Goal: Information Seeking & Learning: Learn about a topic

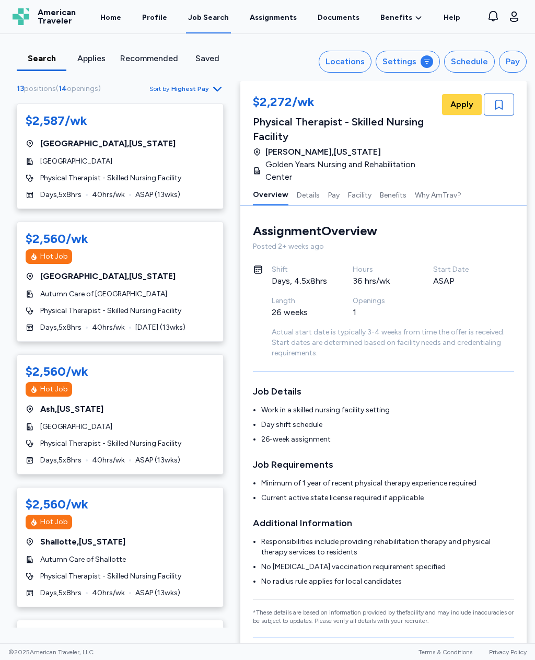
click at [513, 17] on icon "button" at bounding box center [514, 16] width 13 height 13
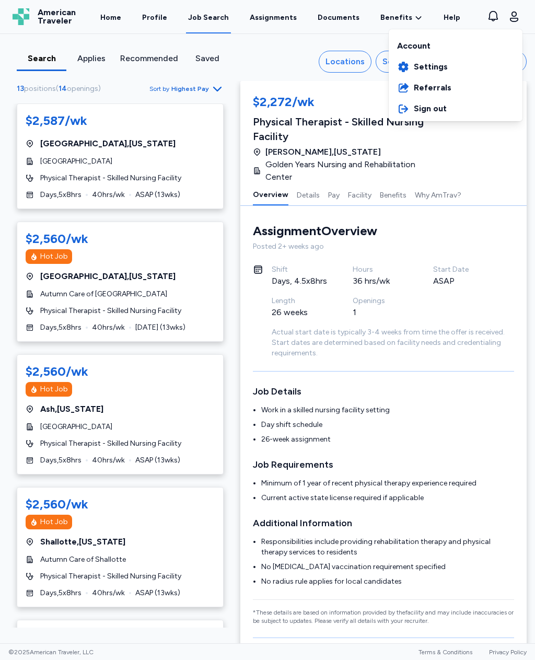
click at [439, 50] on div "Account" at bounding box center [456, 43] width 134 height 25
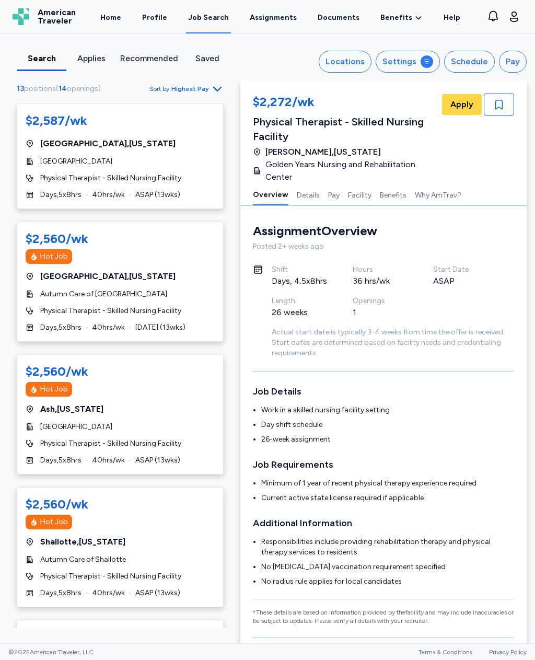
click at [122, 19] on link "Home" at bounding box center [110, 16] width 25 height 33
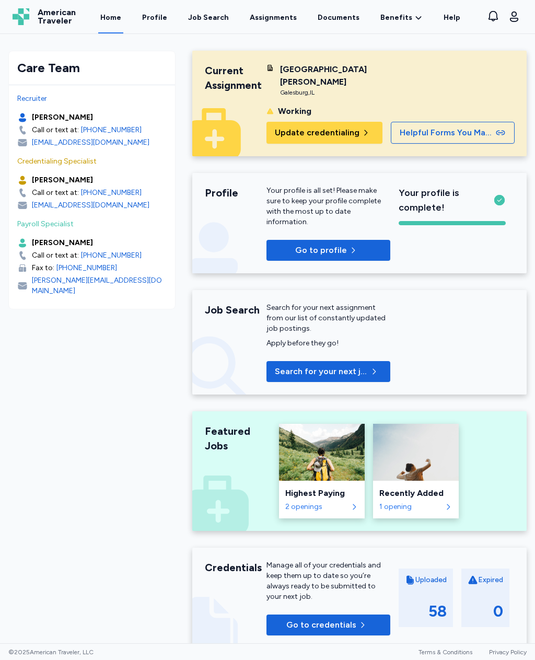
click at [56, 14] on span "American Traveler" at bounding box center [57, 16] width 38 height 17
click at [218, 21] on div "Job Search" at bounding box center [208, 18] width 41 height 10
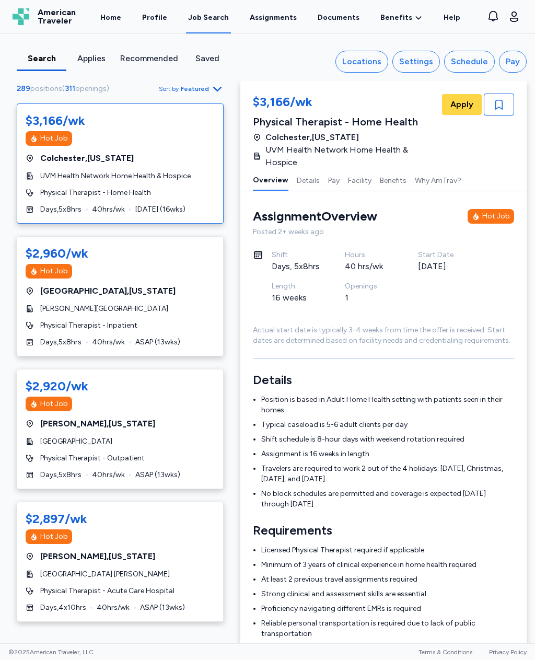
click at [187, 87] on span "Featured" at bounding box center [195, 89] width 28 height 8
click at [172, 140] on div "Highest Pay" at bounding box center [160, 135] width 125 height 21
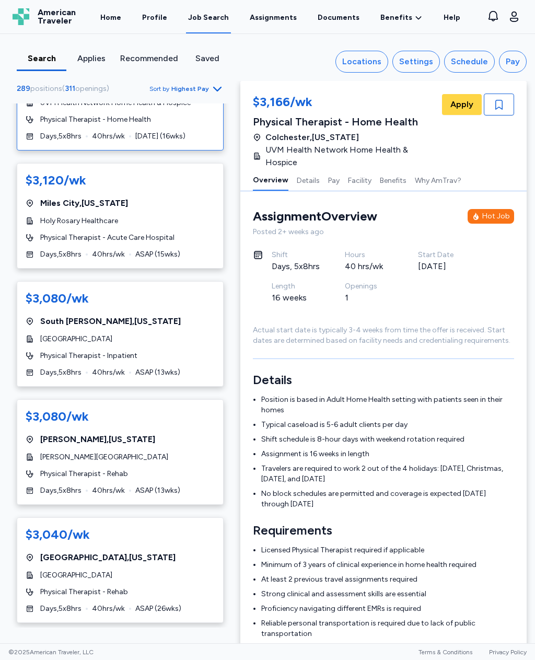
scroll to position [312, 0]
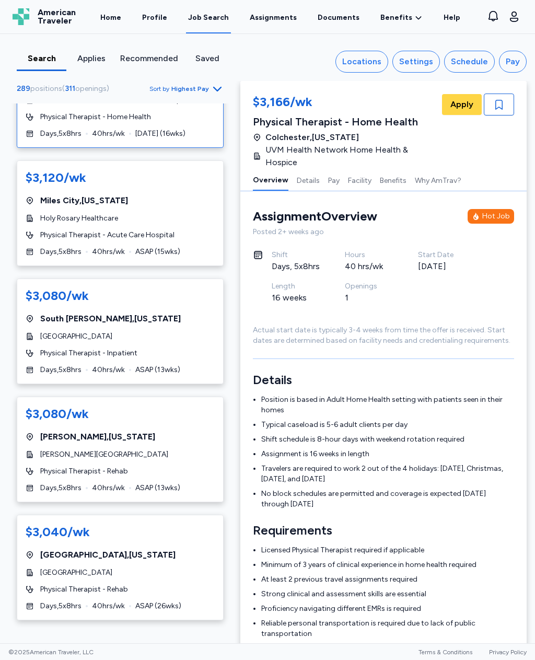
click at [56, 455] on div "$3,080/wk Philip , South Dakota Hans P. Peterson Memorial Hospital Physical The…" at bounding box center [120, 450] width 207 height 106
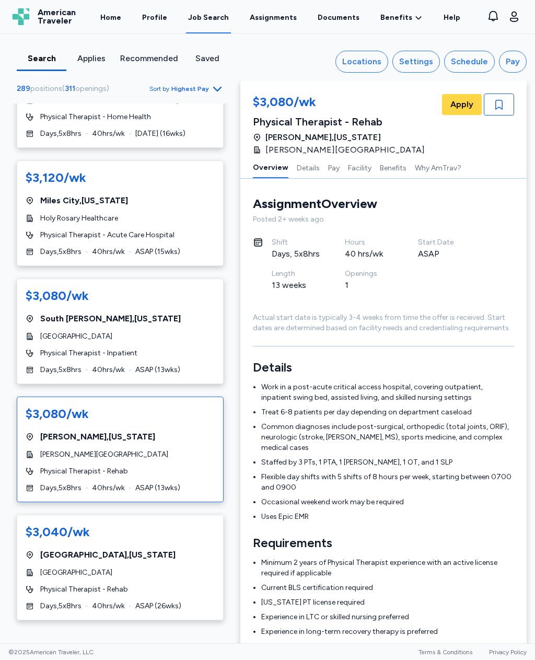
click at [502, 100] on icon "button" at bounding box center [499, 105] width 7 height 10
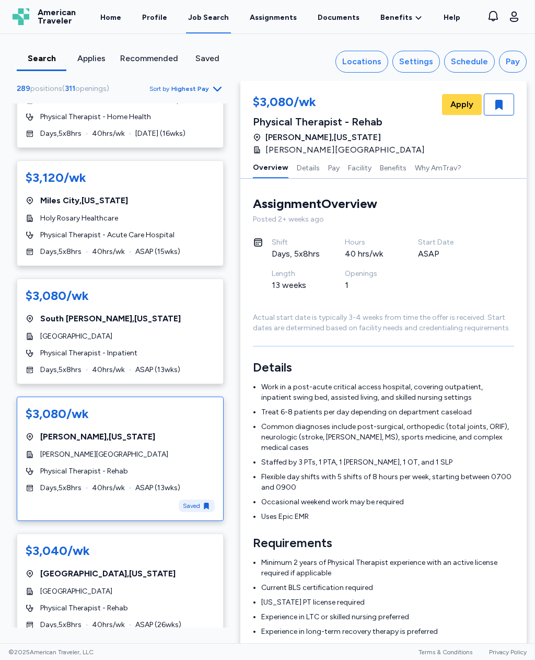
click at [174, 603] on div "Physical Therapist - Rehab" at bounding box center [120, 608] width 189 height 10
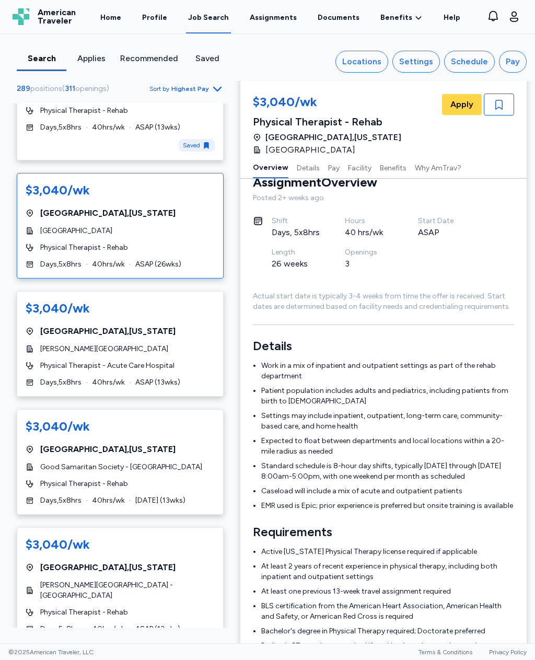
scroll to position [682, 0]
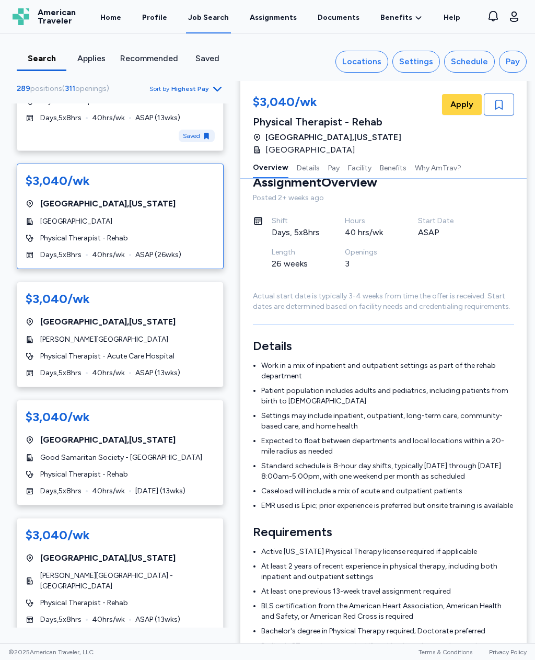
click at [177, 567] on div "$3,040/wk Burlington , Colorado Parke Wellness & Rehabilitation Center - Burlin…" at bounding box center [120, 576] width 207 height 116
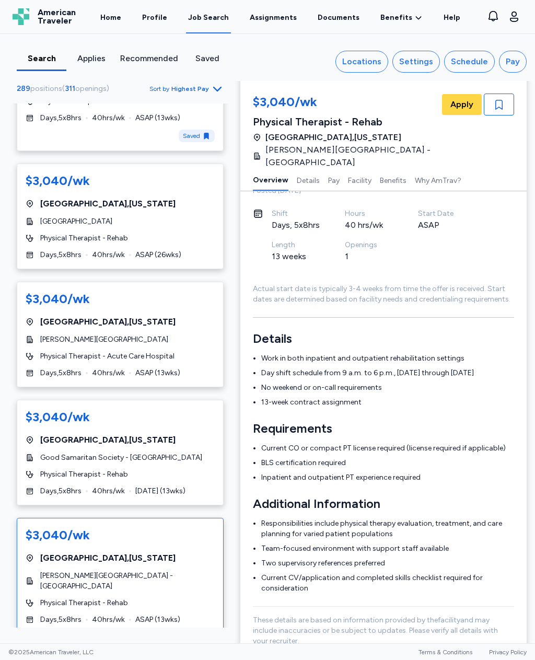
scroll to position [43, 0]
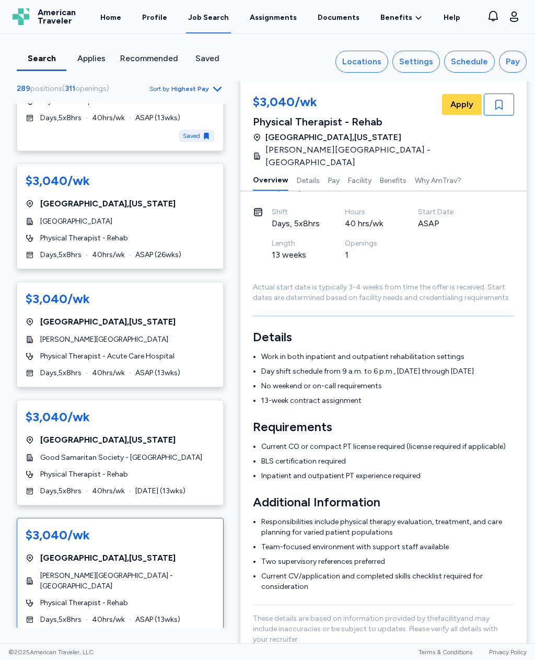
click at [499, 109] on icon "button" at bounding box center [499, 104] width 13 height 13
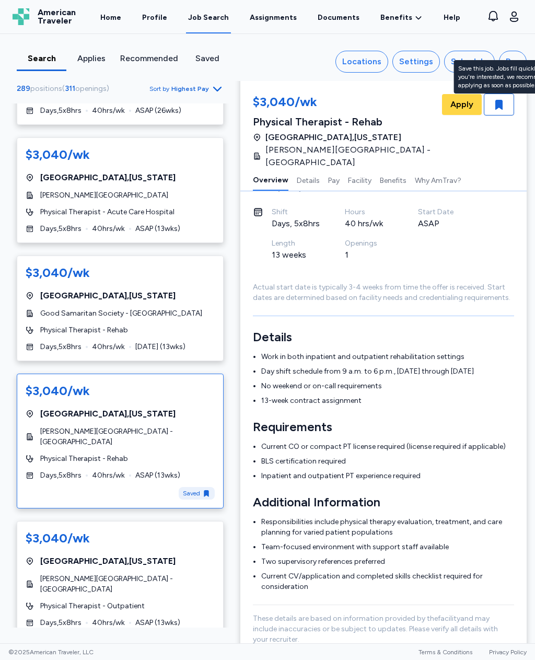
scroll to position [830, 0]
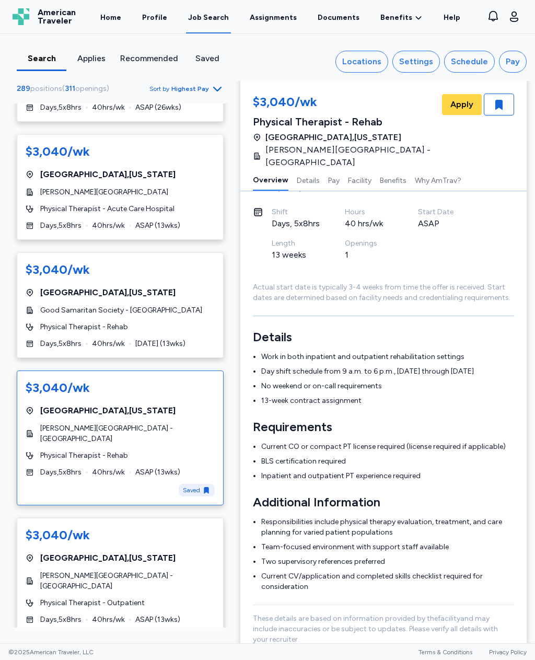
click at [182, 598] on div "Physical Therapist - Outpatient" at bounding box center [120, 603] width 189 height 10
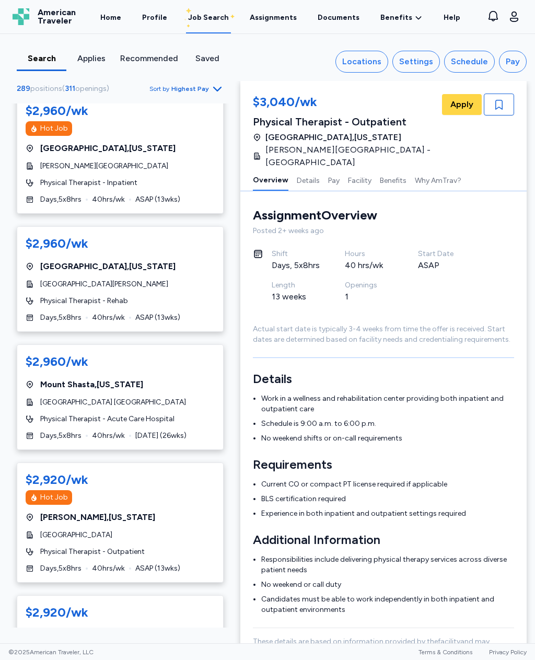
scroll to position [1621, 0]
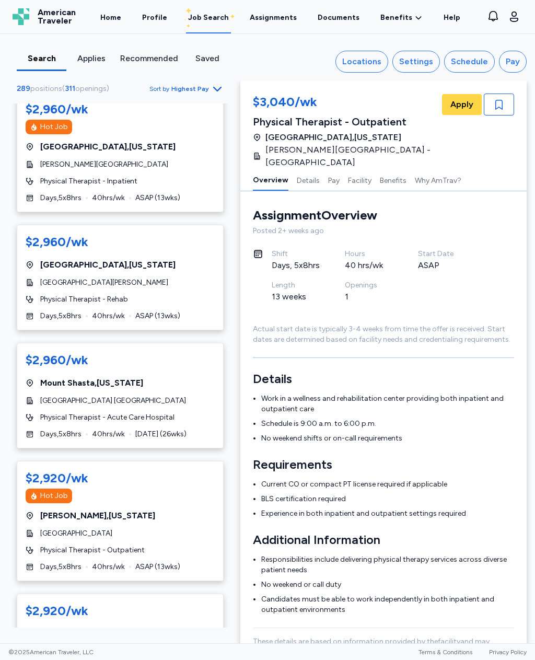
click at [174, 529] on div "Fallon Medical Complex" at bounding box center [120, 534] width 189 height 10
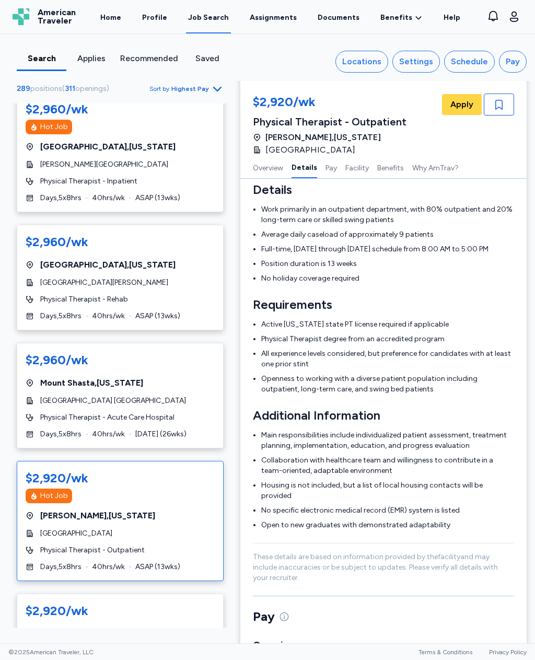
scroll to position [180, 0]
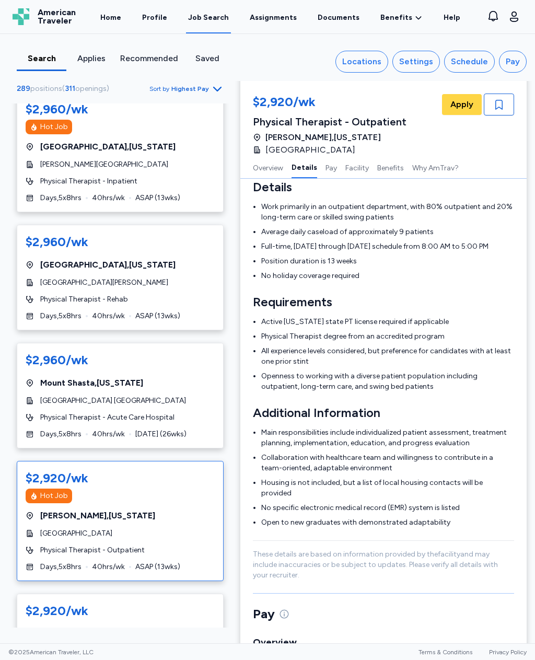
click at [502, 107] on icon "button" at bounding box center [499, 105] width 7 height 10
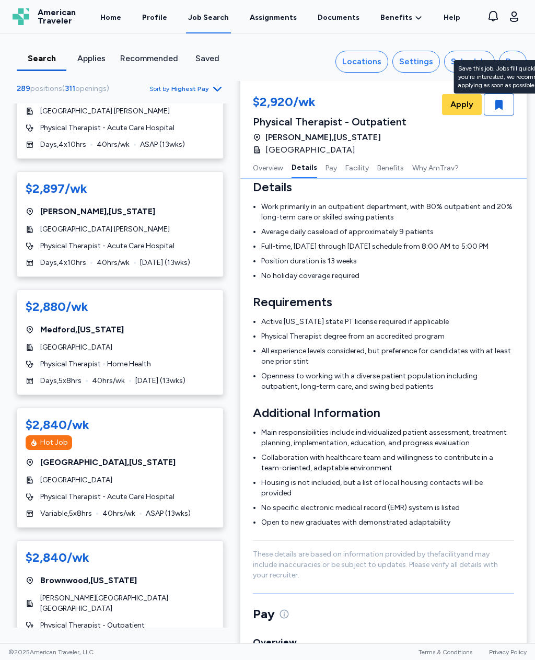
scroll to position [2432, 0]
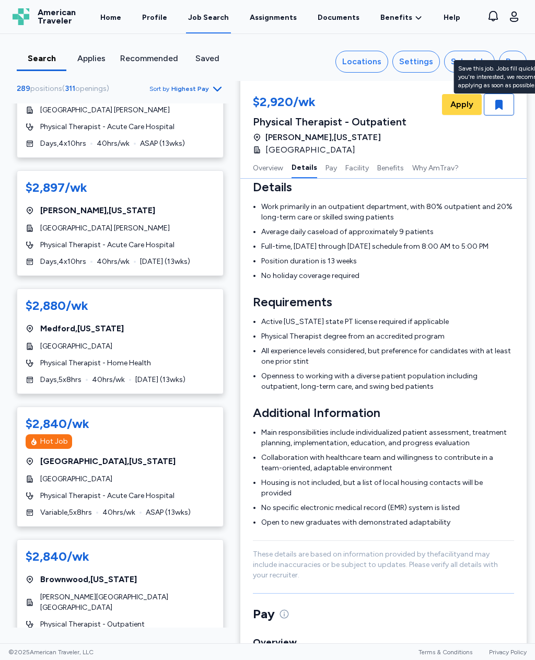
click at [188, 543] on div "$2,840/wk Brownwood , Texas Hendrick Medical Center Brownwood Physical Therapis…" at bounding box center [120, 598] width 207 height 116
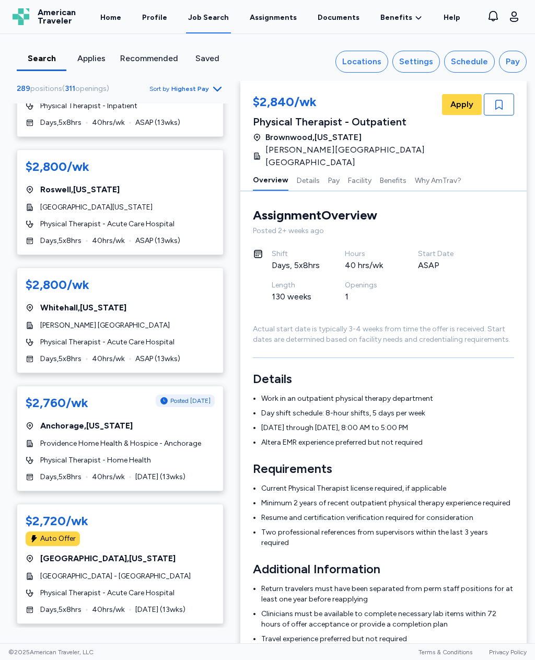
scroll to position [4294, 0]
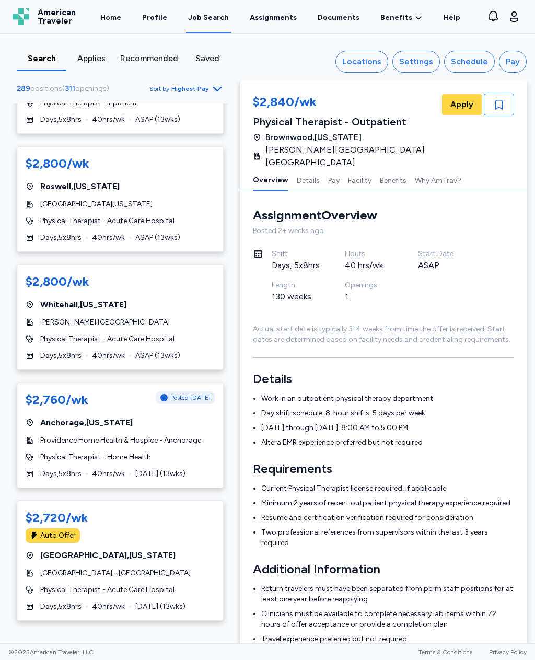
click at [175, 660] on div "Auto Offer" at bounding box center [120, 668] width 189 height 15
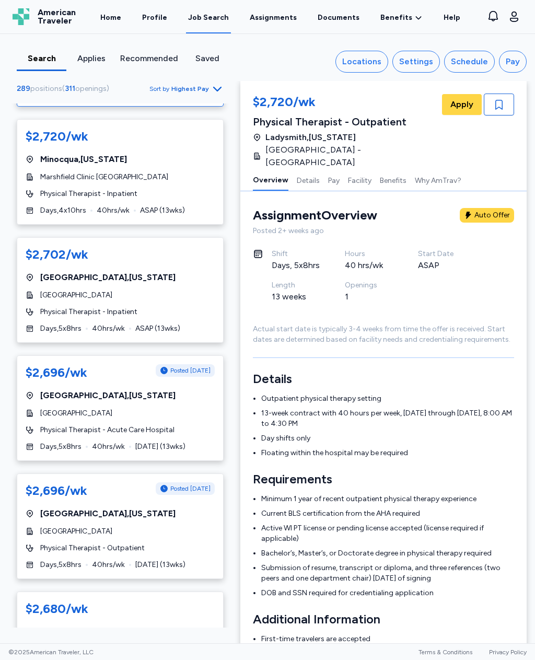
scroll to position [4942, 0]
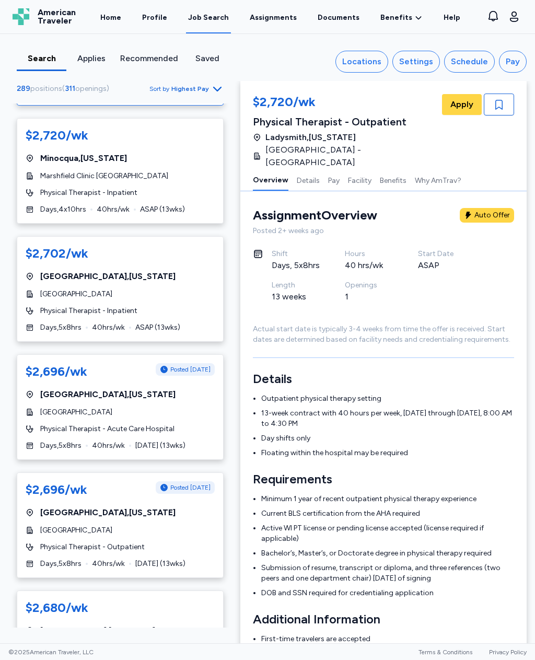
click at [190, 473] on div "$2,696/wk Posted 1 day ago Odessa , Texas Medical Center Hospital Physical Ther…" at bounding box center [120, 526] width 207 height 106
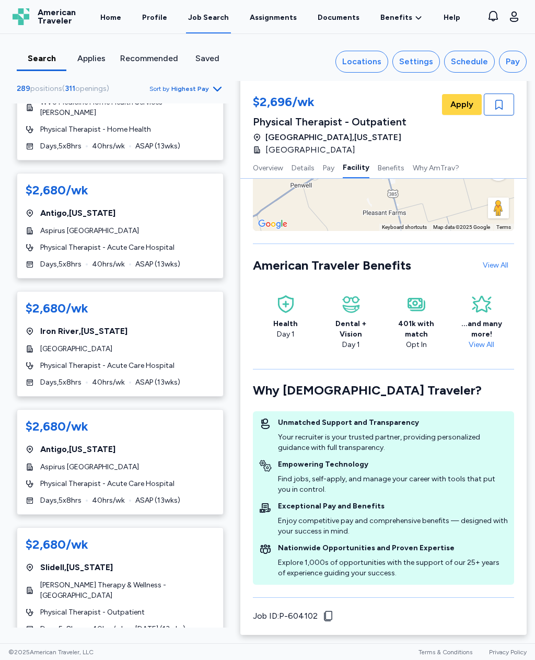
scroll to position [1347, 0]
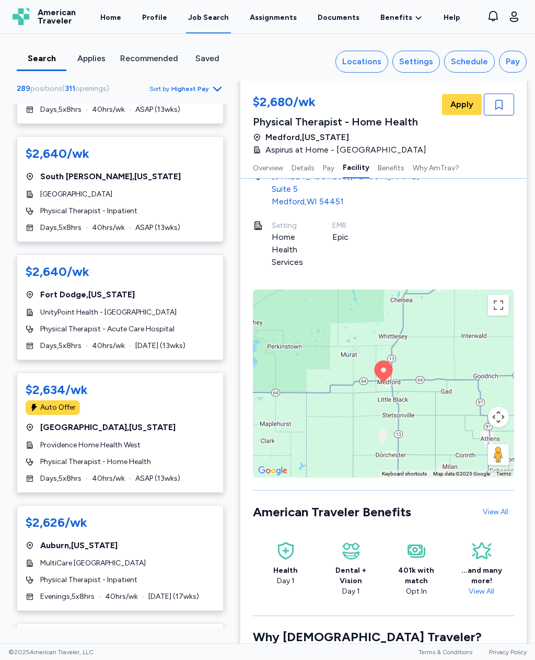
scroll to position [1072, 0]
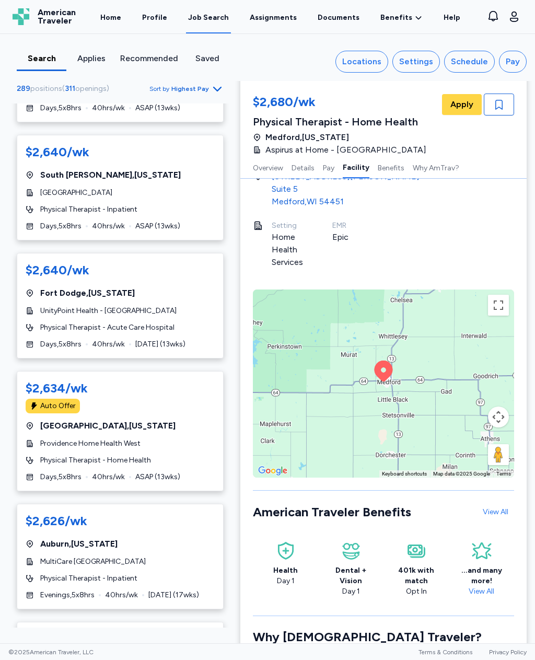
click at [175, 407] on div "$2,634/wk Auto Offer Portland , Oregon Providence Home Health West Physical The…" at bounding box center [120, 431] width 207 height 120
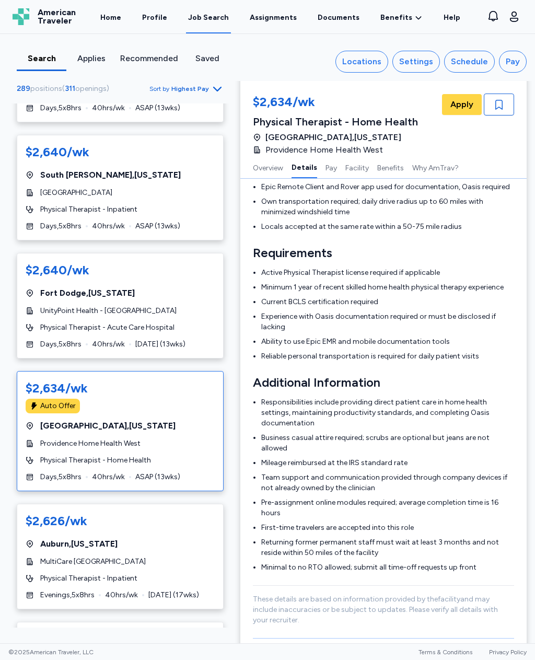
click at [175, 557] on div "MultiCare Auburn Medical Center" at bounding box center [120, 562] width 189 height 10
